Goal: Task Accomplishment & Management: Use online tool/utility

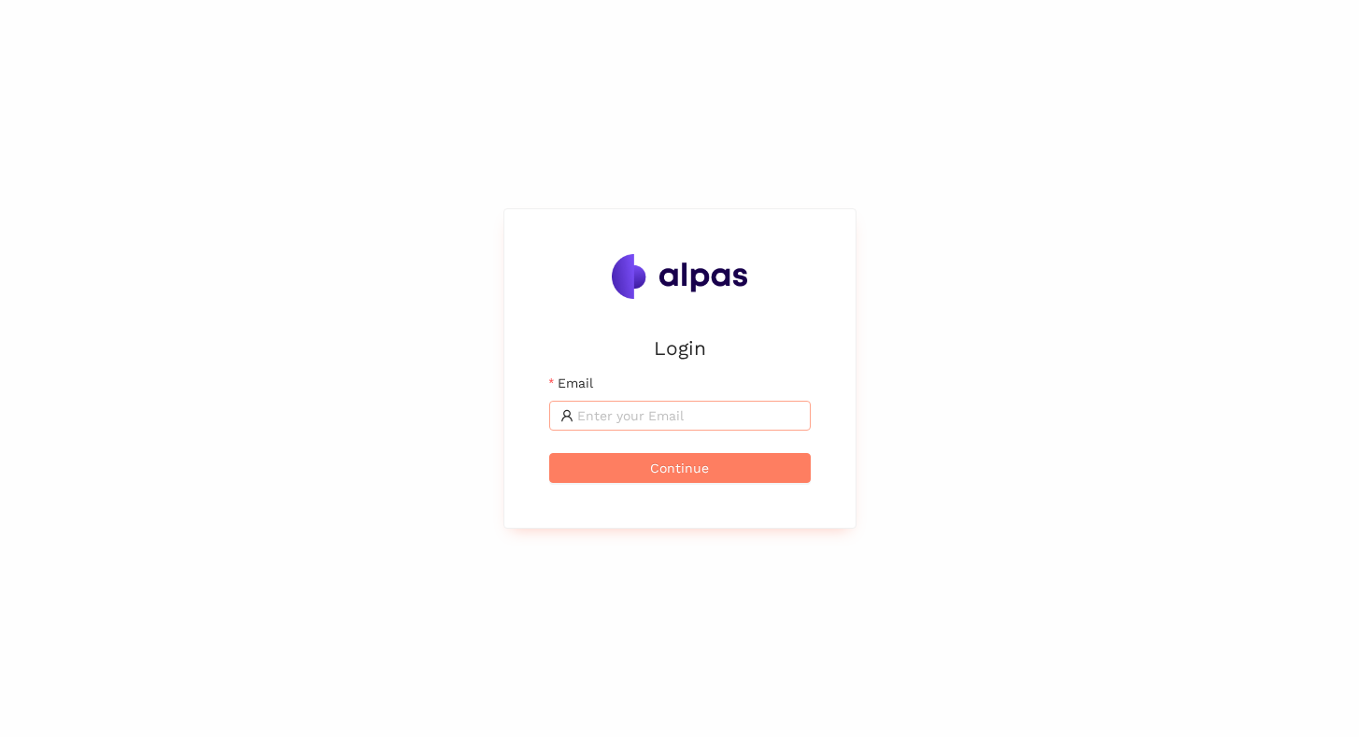
click at [618, 411] on input "Email" at bounding box center [688, 415] width 222 height 21
type input "max@alpas.ai"
click at [643, 464] on button "Continue" at bounding box center [680, 468] width 262 height 30
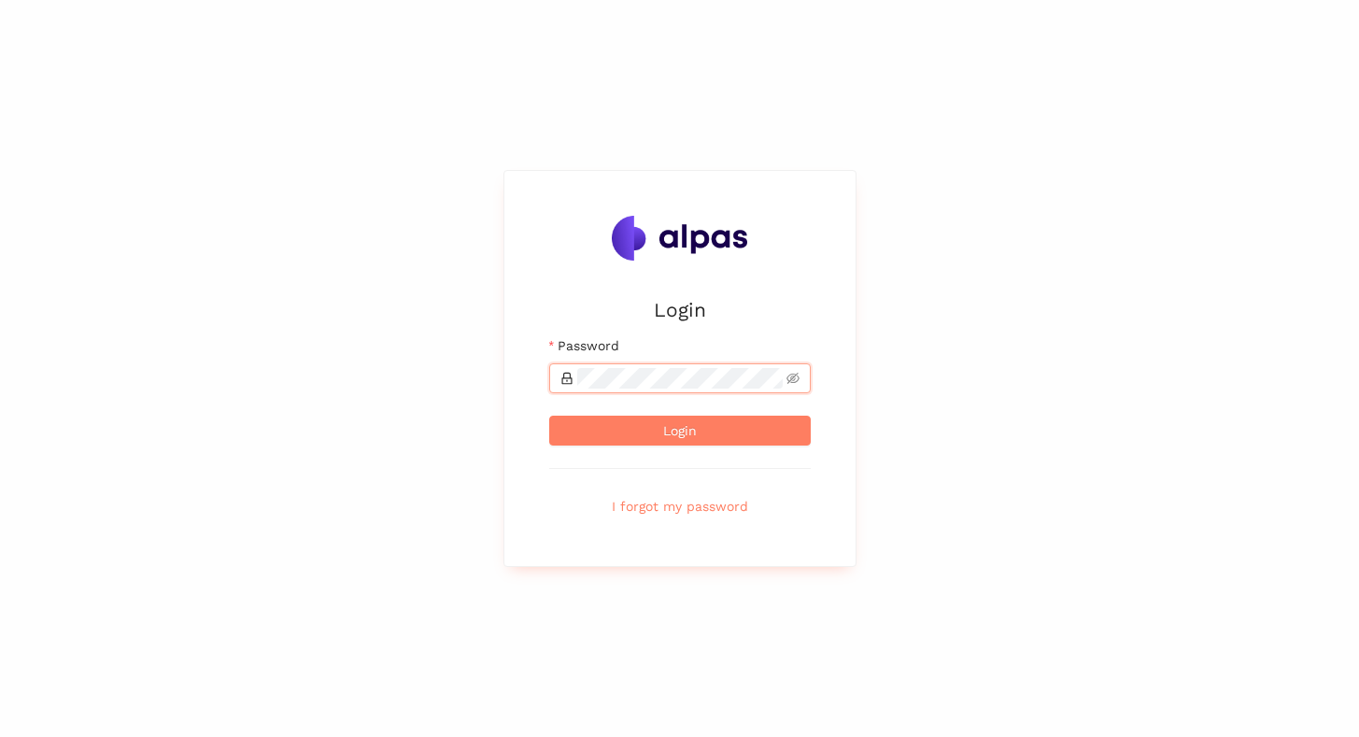
click at [549, 416] on button "Login" at bounding box center [680, 431] width 262 height 30
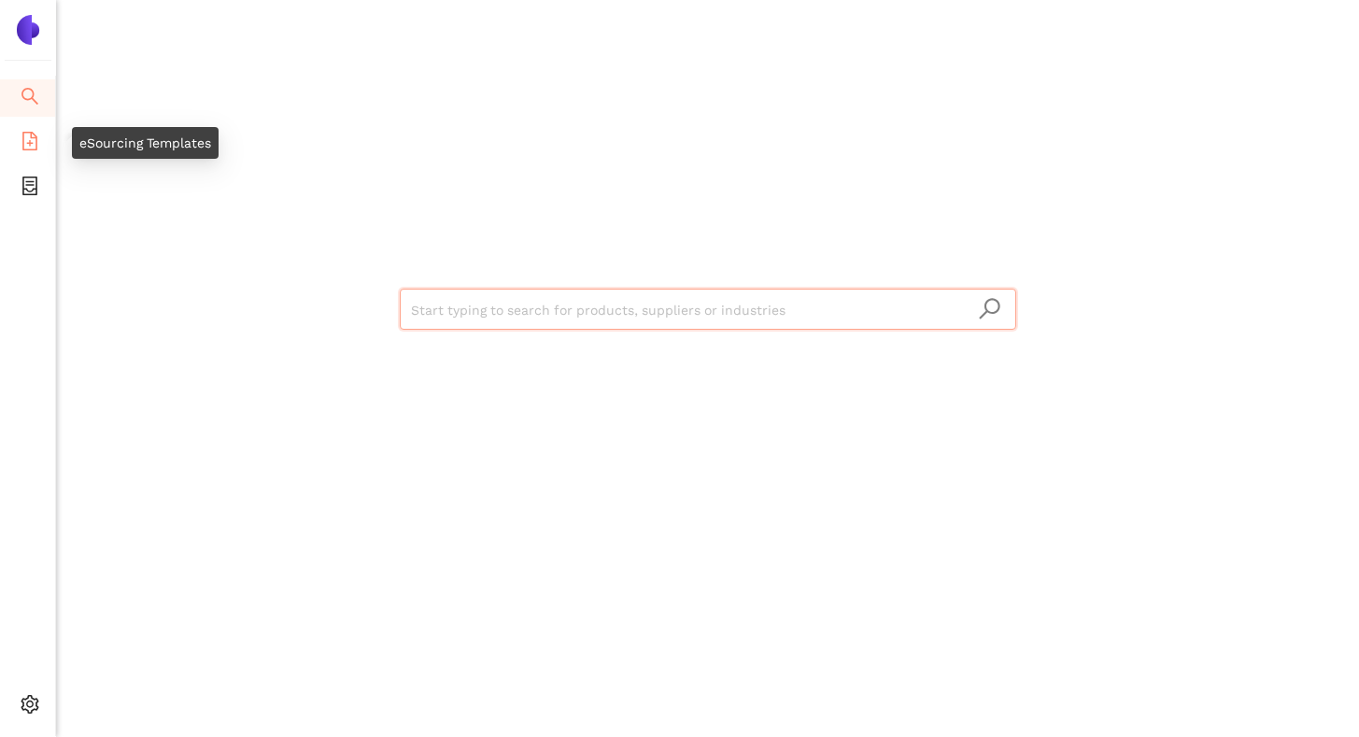
click at [49, 139] on span "eSourcing Templates" at bounding box center [115, 142] width 132 height 37
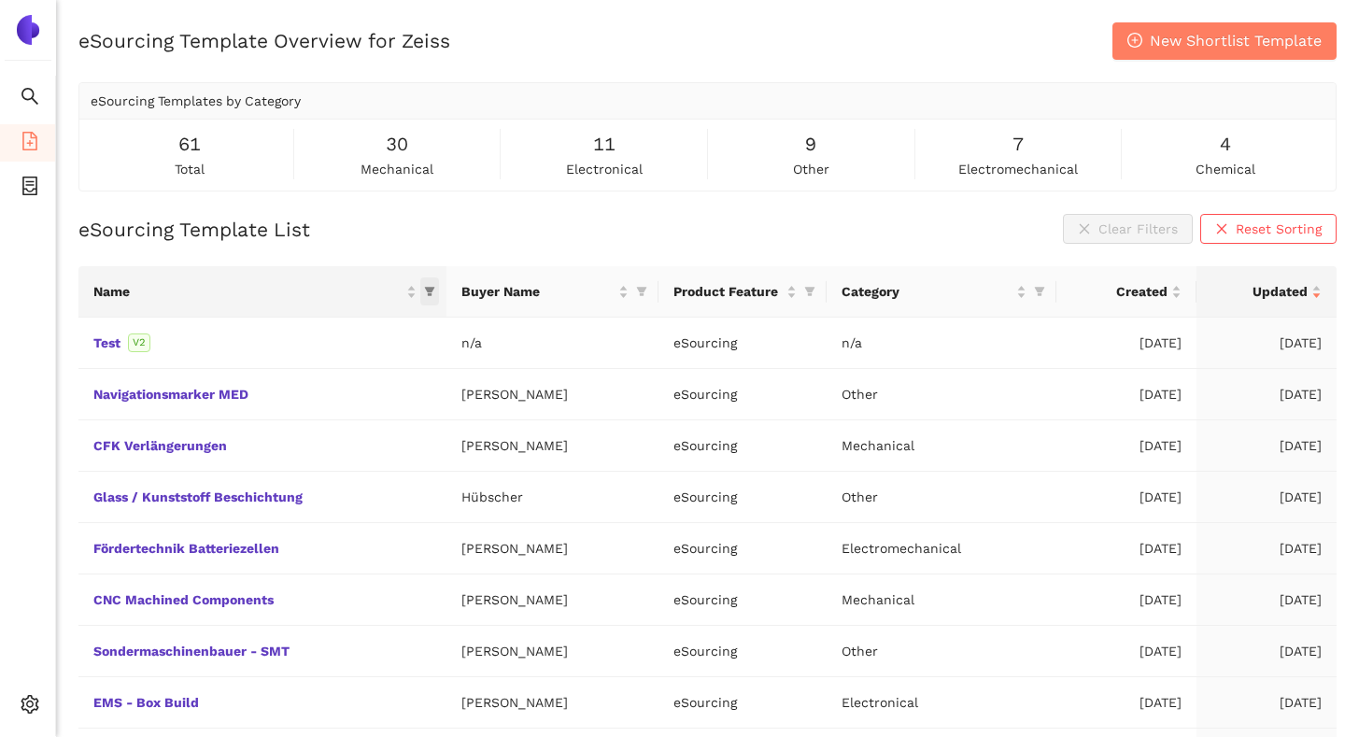
click at [427, 296] on icon "filter" at bounding box center [430, 292] width 10 height 9
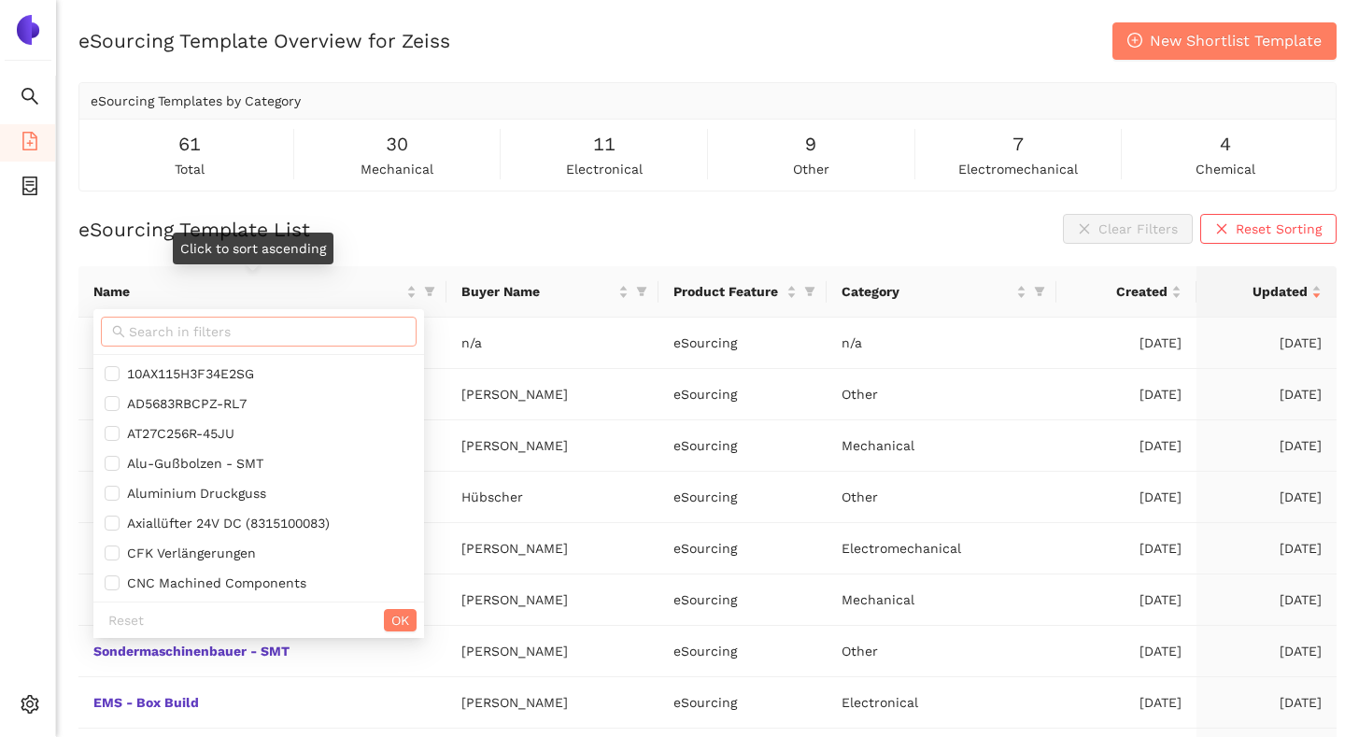
click at [362, 331] on input "text" at bounding box center [267, 331] width 277 height 21
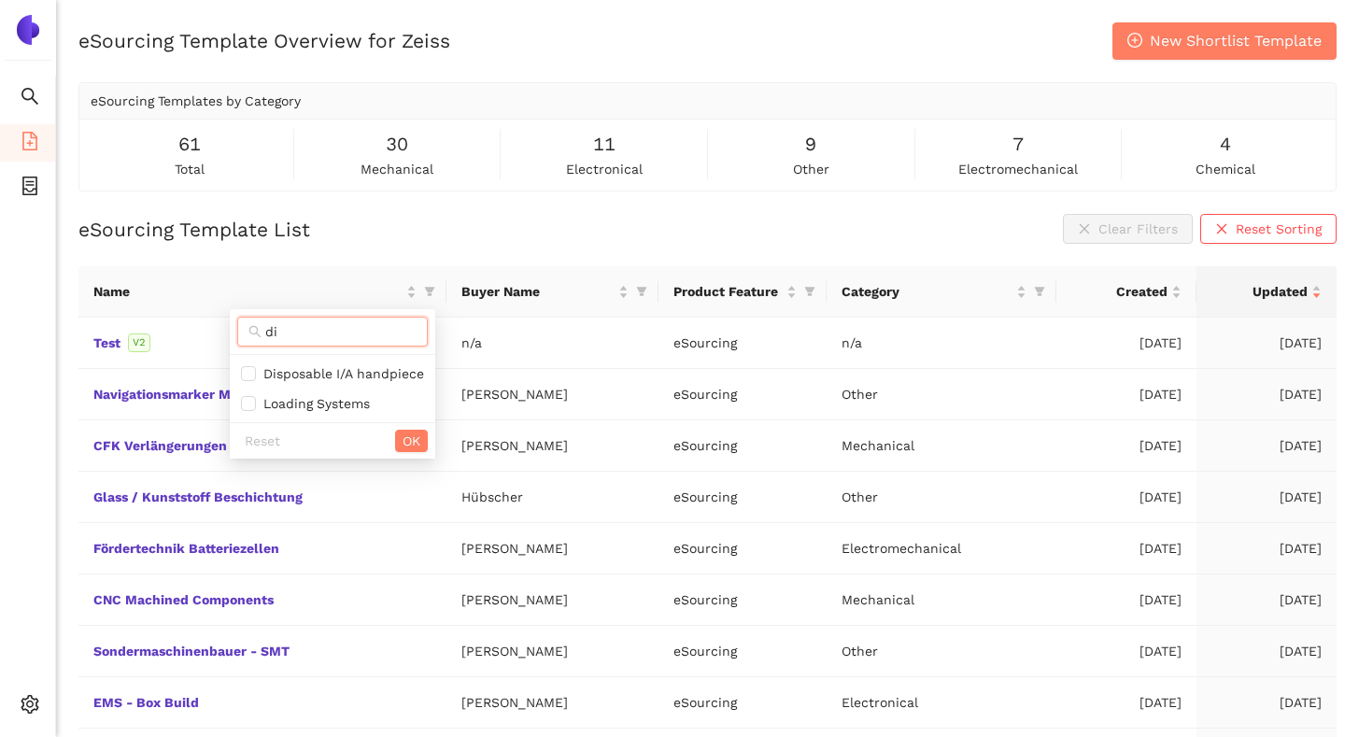
type input "d"
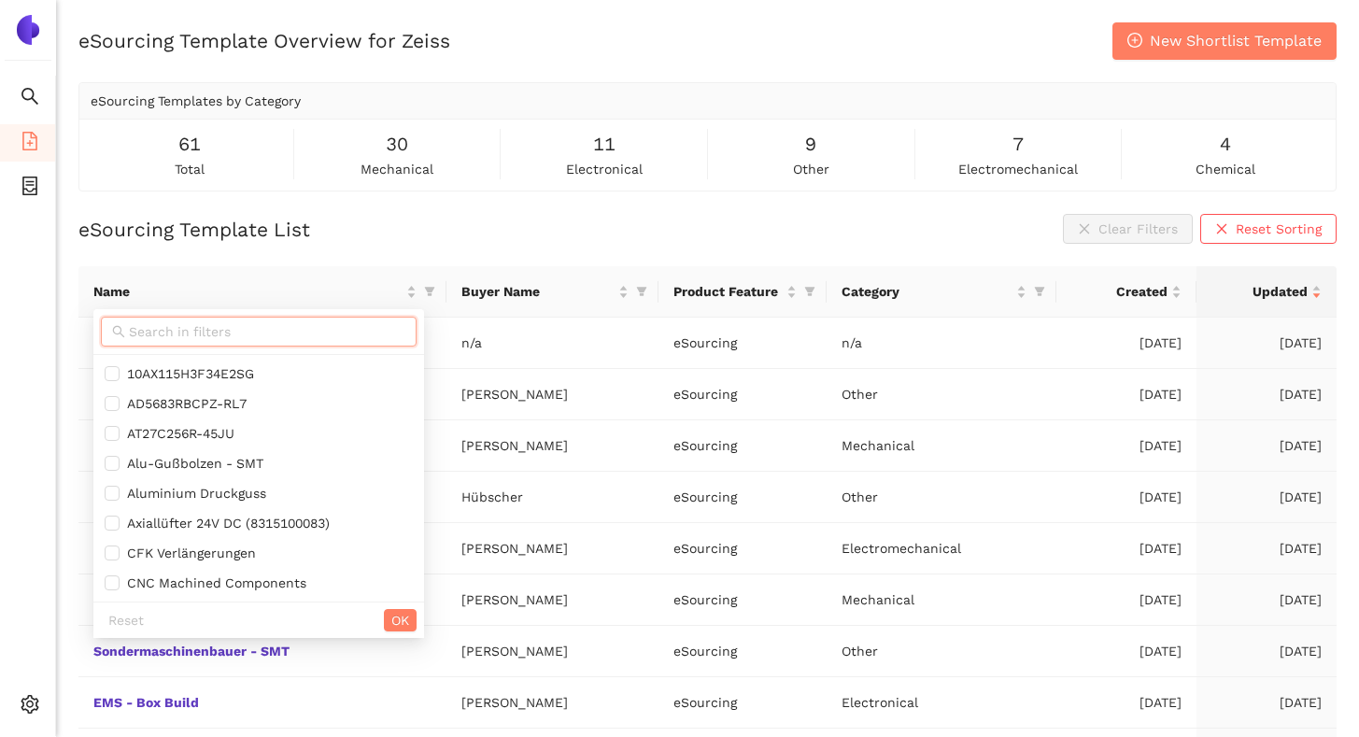
click at [415, 250] on div "eSourcing Template List Clear Filters Reset Sorting Name Buyer Name Product Fea…" at bounding box center [707, 552] width 1258 height 677
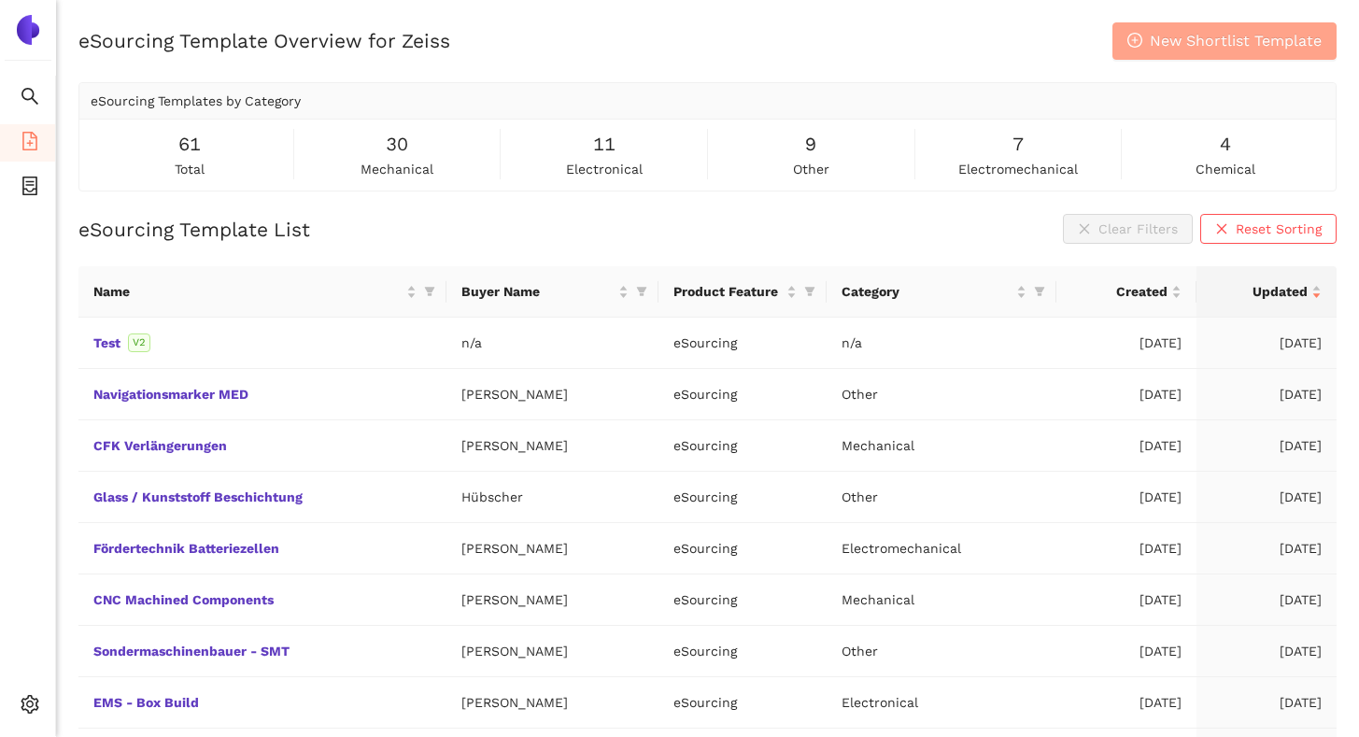
click at [1147, 45] on button "New Shortlist Template" at bounding box center [1225, 40] width 224 height 37
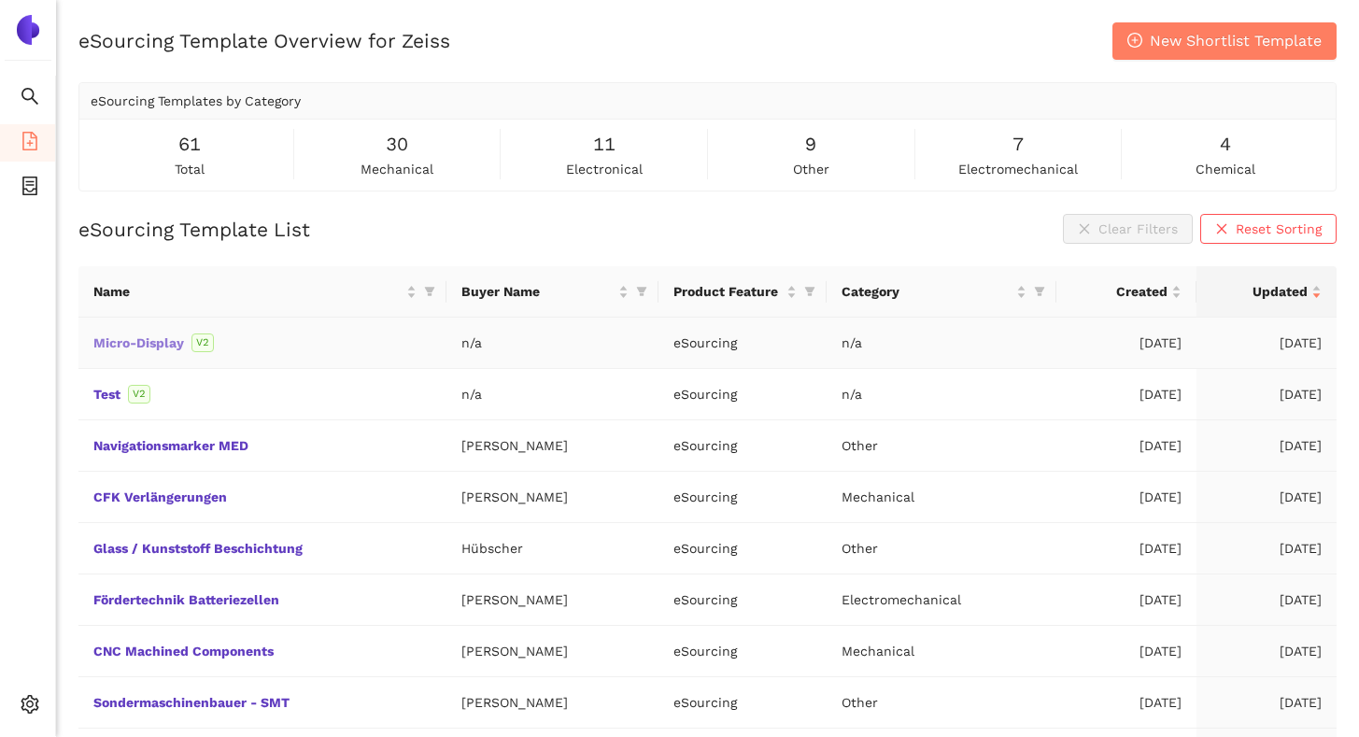
click at [0, 0] on link "Micro-Display" at bounding box center [0, 0] width 0 height 0
click at [86, 721] on li "Logout" at bounding box center [133, 706] width 154 height 37
